Goal: Task Accomplishment & Management: Manage account settings

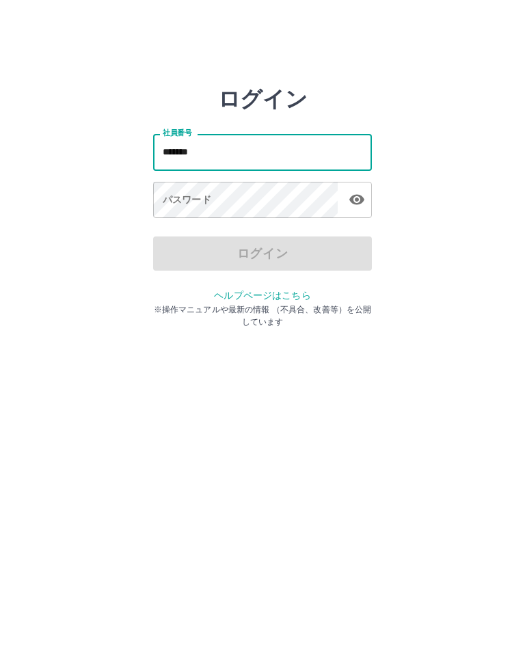
click at [171, 196] on div "パスワード パスワード" at bounding box center [262, 201] width 219 height 38
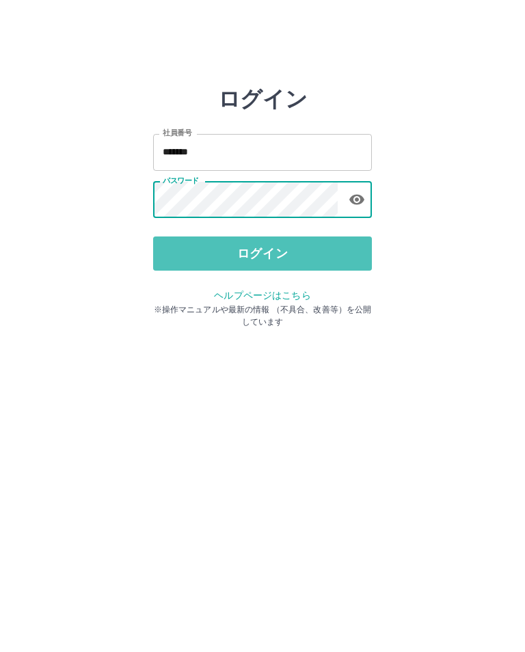
click at [266, 254] on button "ログイン" at bounding box center [262, 253] width 219 height 34
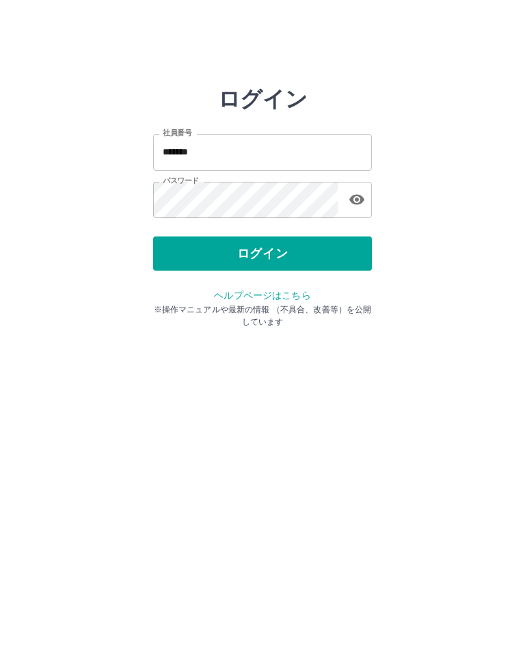
click at [273, 618] on div at bounding box center [262, 326] width 525 height 652
click at [277, 254] on button "ログイン" at bounding box center [262, 253] width 219 height 34
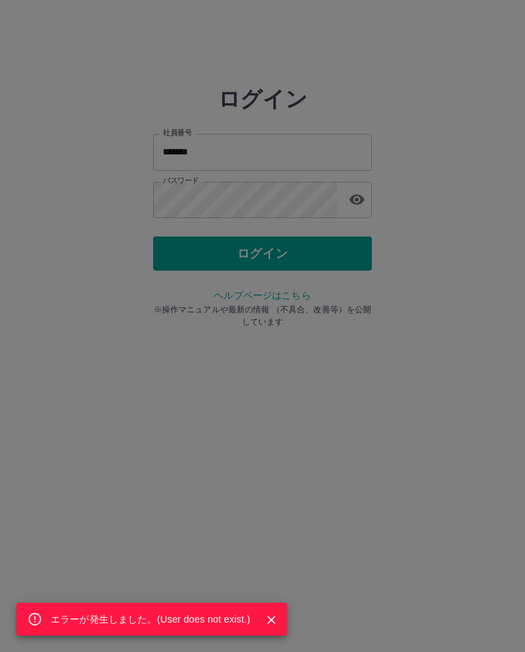
click at [269, 627] on button "Close" at bounding box center [271, 620] width 20 height 20
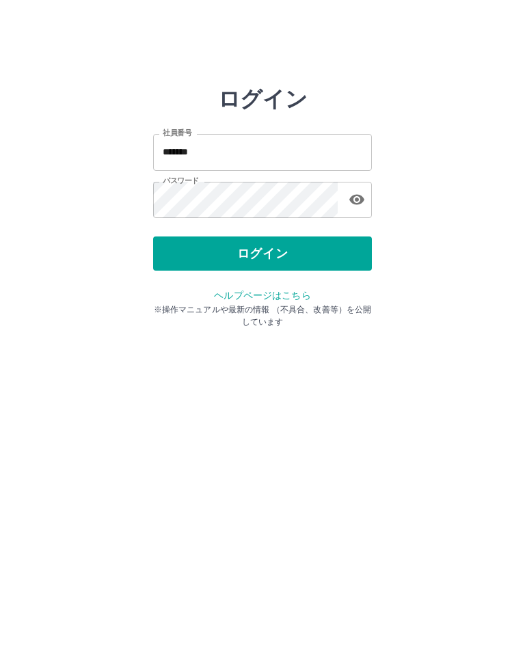
click at [356, 199] on icon "button" at bounding box center [356, 200] width 15 height 10
click at [222, 148] on input "*******" at bounding box center [262, 152] width 219 height 36
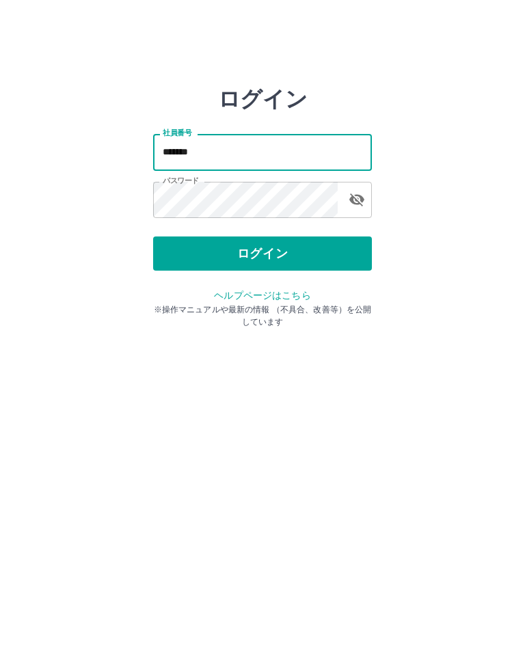
type input "*******"
click at [282, 246] on button "ログイン" at bounding box center [262, 253] width 219 height 34
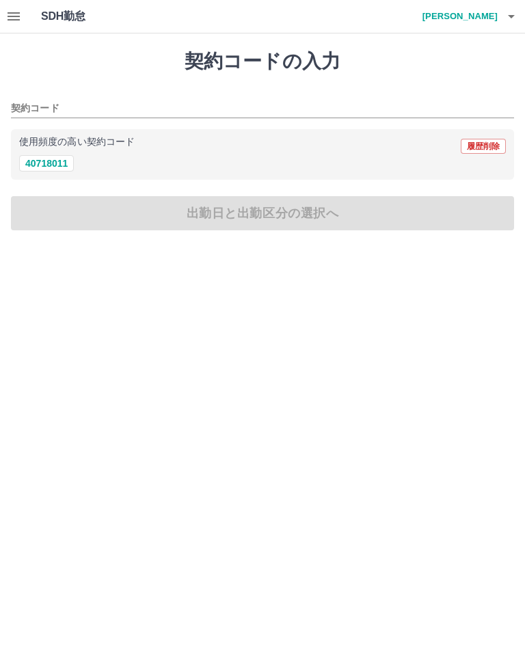
click at [507, 3] on button "button" at bounding box center [510, 16] width 27 height 33
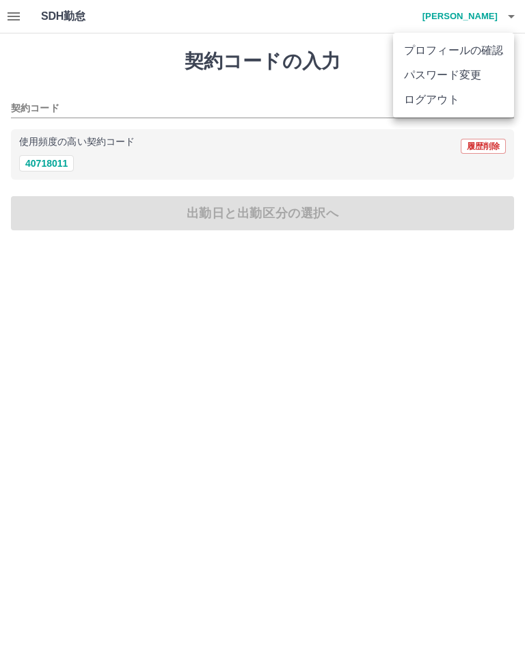
click at [510, 16] on div at bounding box center [262, 326] width 525 height 652
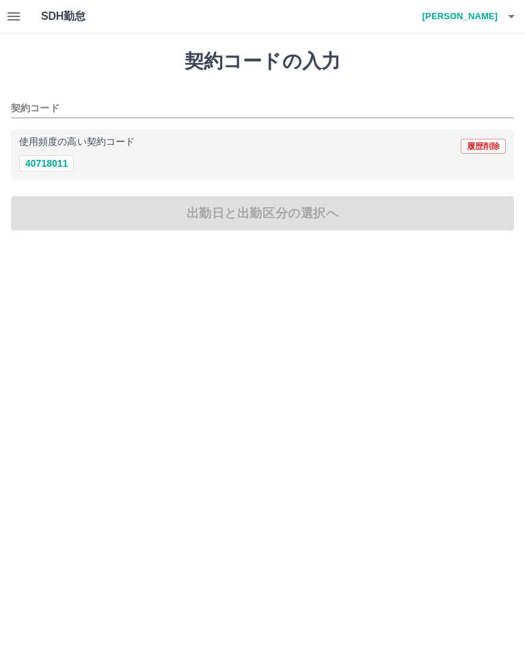
click at [5, 5] on button "button" at bounding box center [13, 16] width 27 height 33
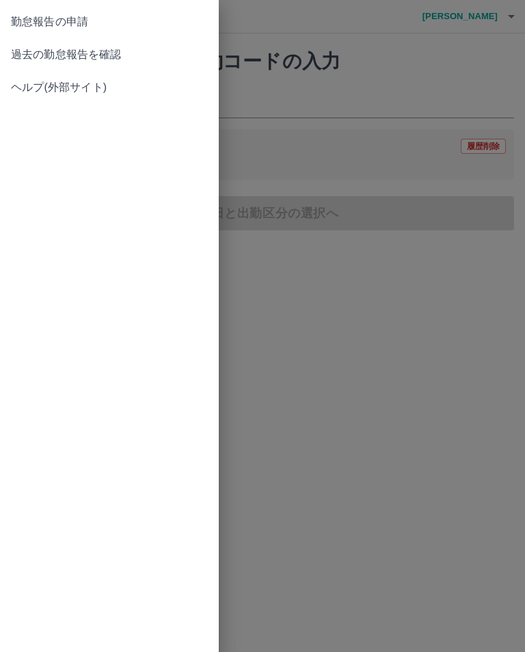
click at [88, 42] on link "過去の勤怠報告を確認" at bounding box center [109, 54] width 219 height 33
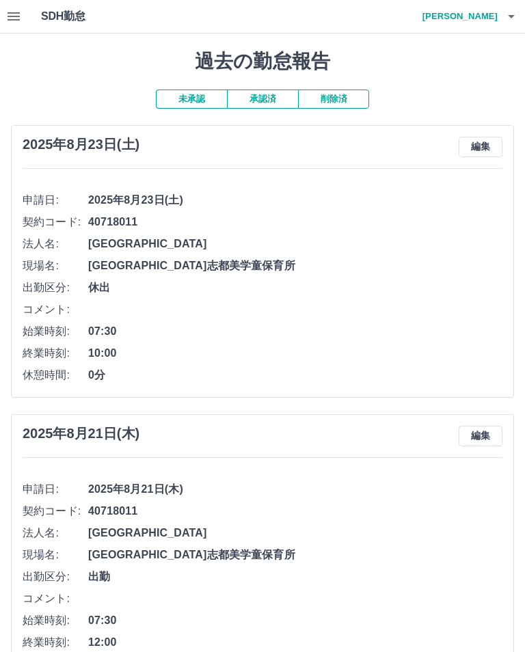
click at [510, 12] on icon "button" at bounding box center [511, 16] width 16 height 16
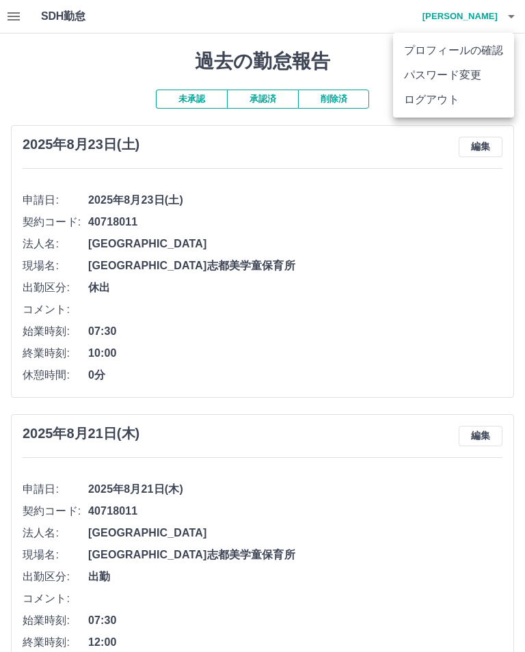
click at [376, 223] on div at bounding box center [262, 326] width 525 height 652
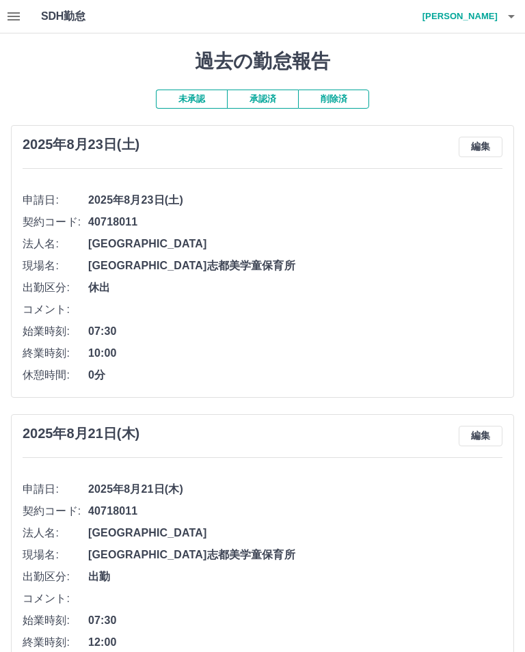
click at [506, 10] on icon "button" at bounding box center [511, 16] width 16 height 16
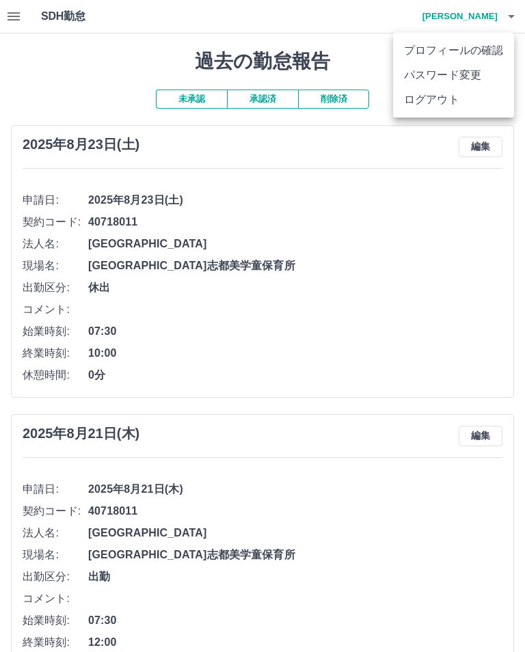
click at [434, 111] on li "ログアウト" at bounding box center [453, 99] width 121 height 25
